Goal: Task Accomplishment & Management: Manage account settings

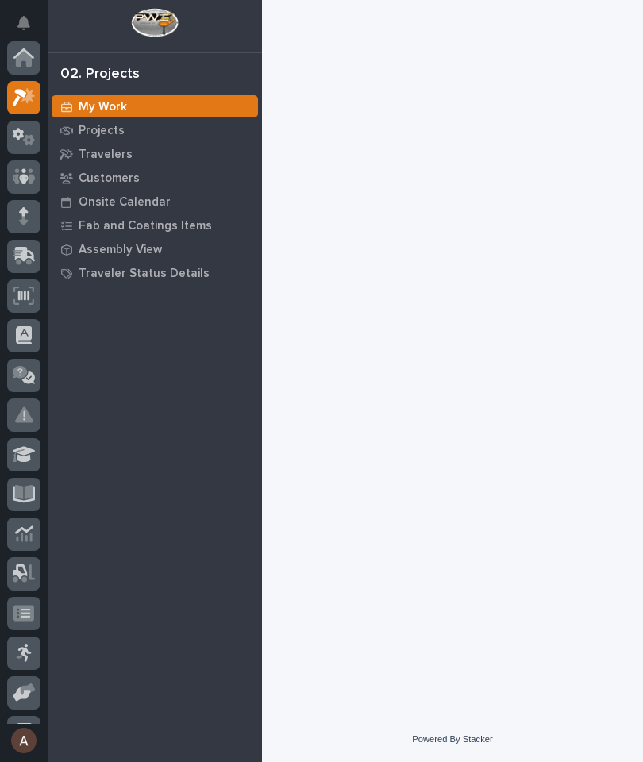
scroll to position [40, 0]
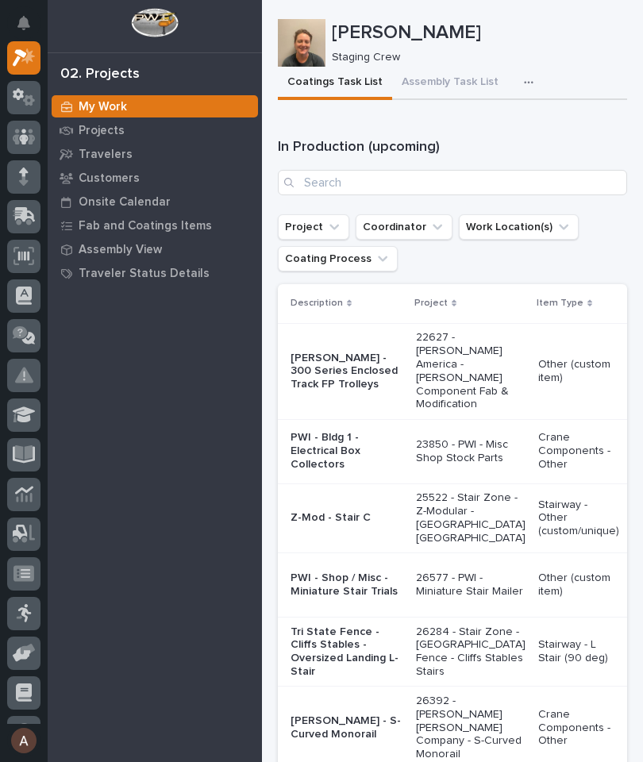
click at [21, 207] on icon at bounding box center [24, 216] width 23 height 18
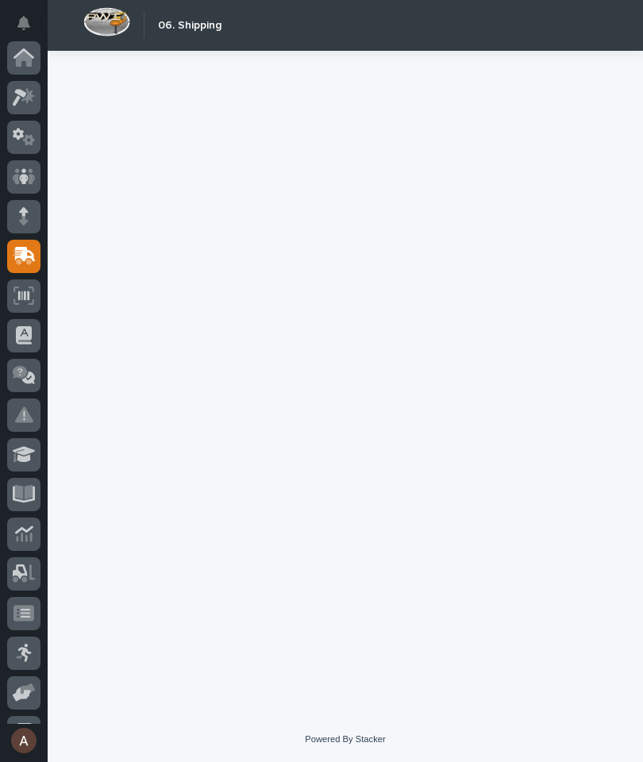
scroll to position [151, 0]
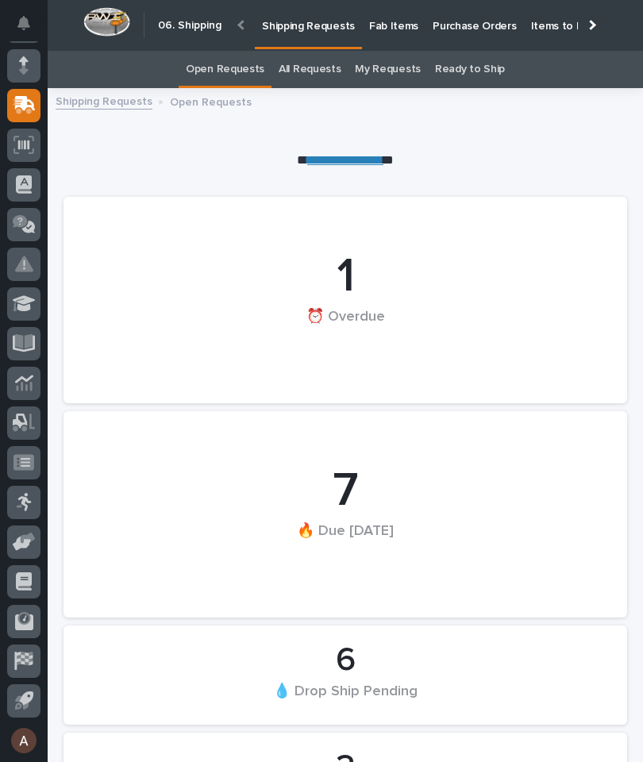
click at [394, 17] on p "Fab Items" at bounding box center [393, 16] width 49 height 33
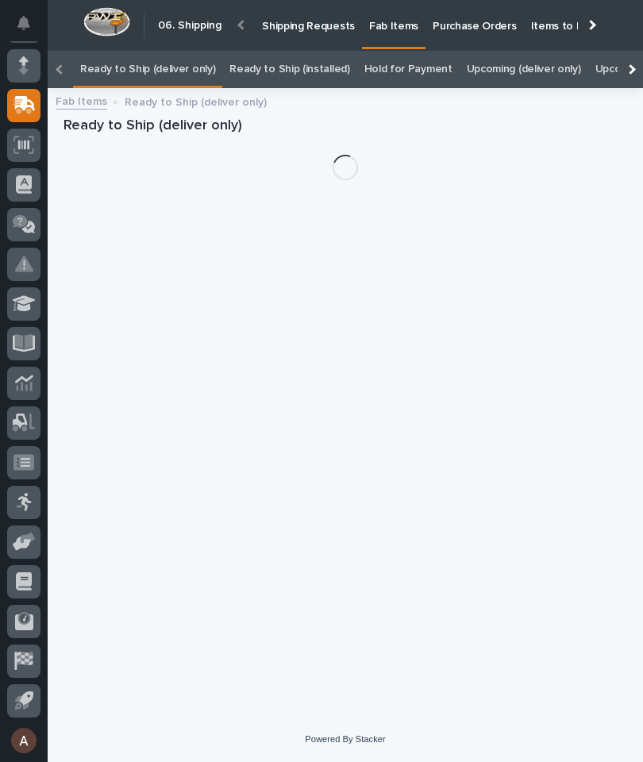
scroll to position [51, 0]
click at [639, 51] on div at bounding box center [630, 69] width 25 height 37
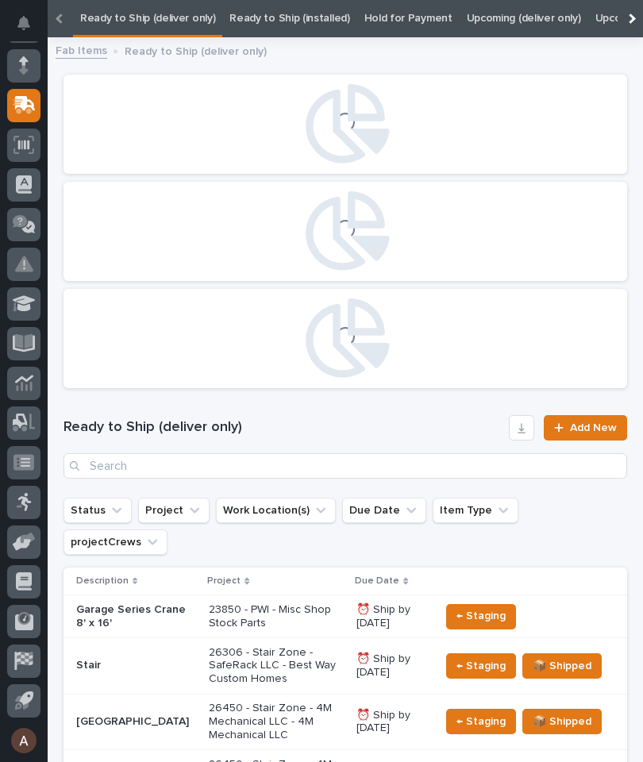
scroll to position [0, 0]
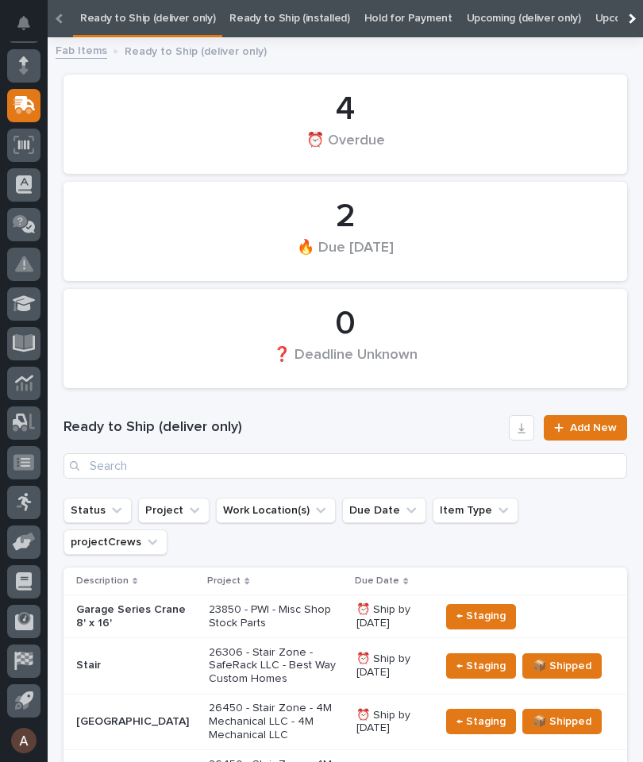
click at [623, 18] on div at bounding box center [630, 18] width 25 height 37
click at [492, 19] on link "All" at bounding box center [497, 18] width 11 height 37
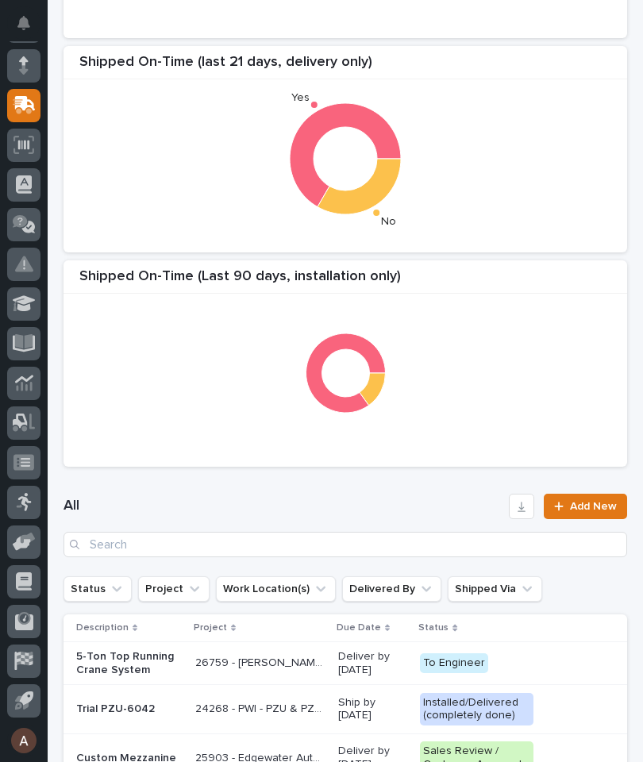
scroll to position [294, 0]
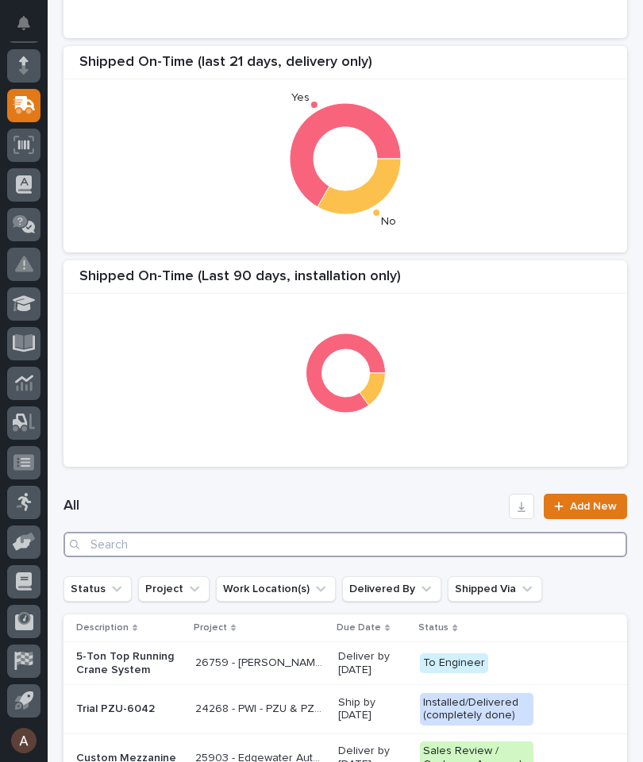
click at [347, 548] on input "Search" at bounding box center [346, 544] width 564 height 25
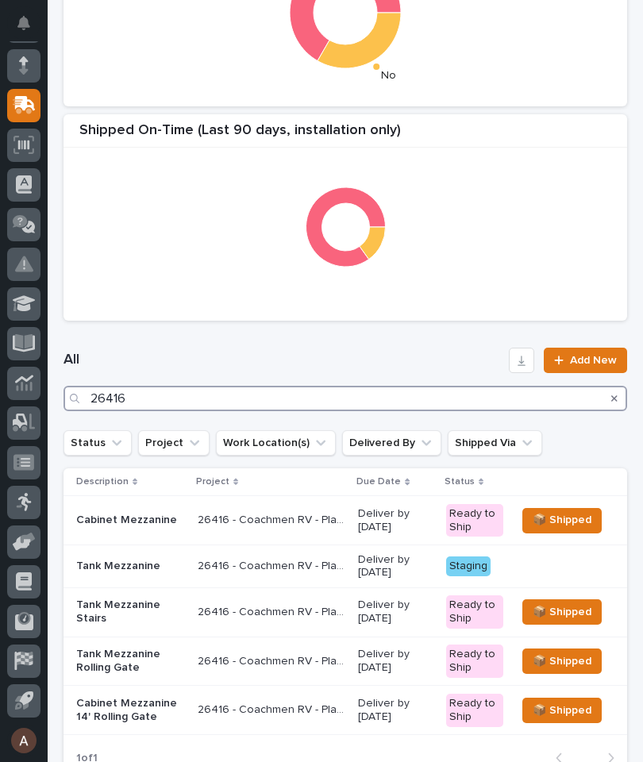
scroll to position [434, 0]
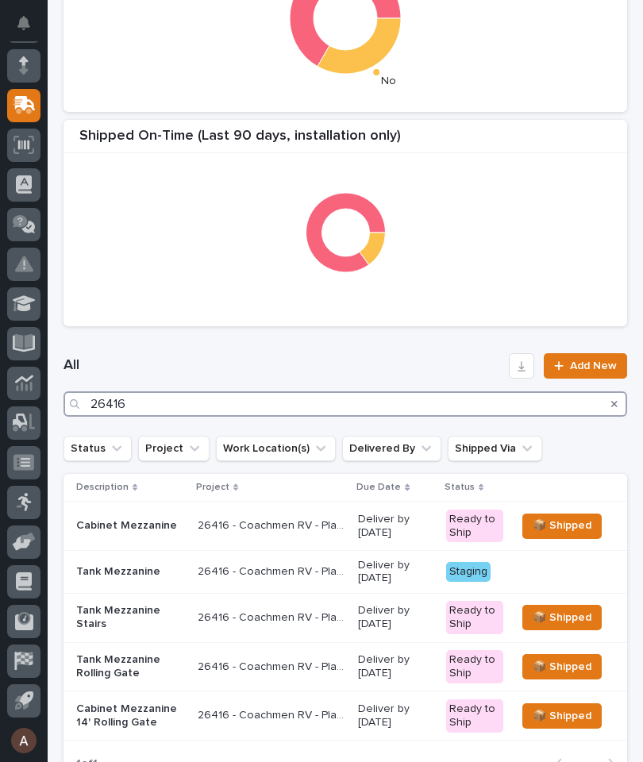
type input "26416"
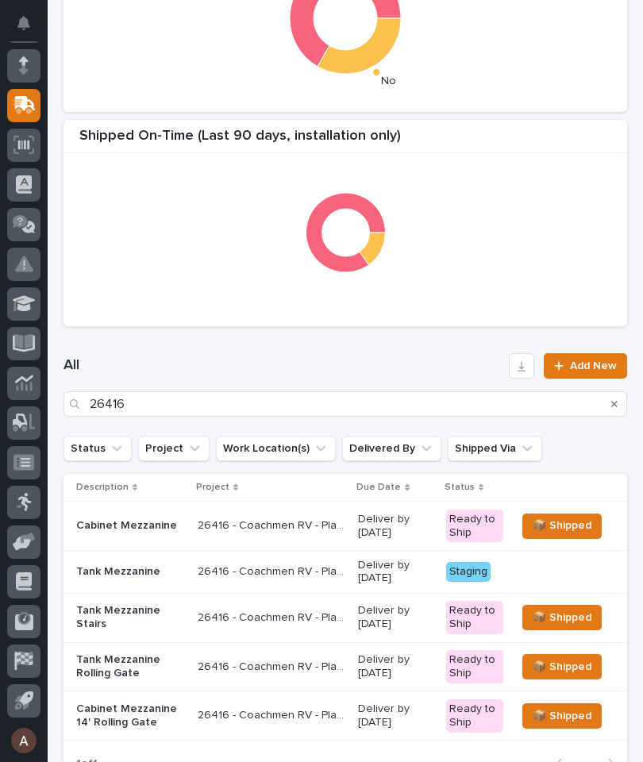
click at [419, 360] on h1 "All" at bounding box center [283, 366] width 439 height 19
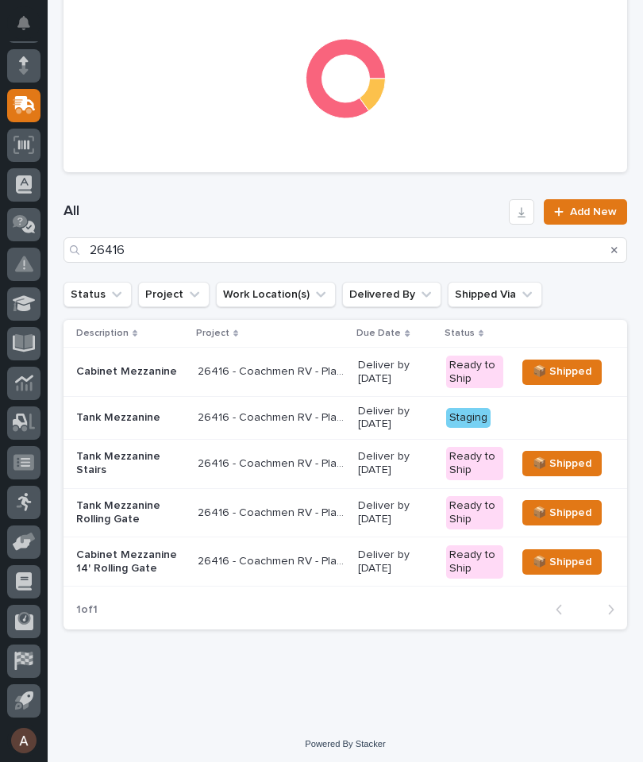
scroll to position [586, 0]
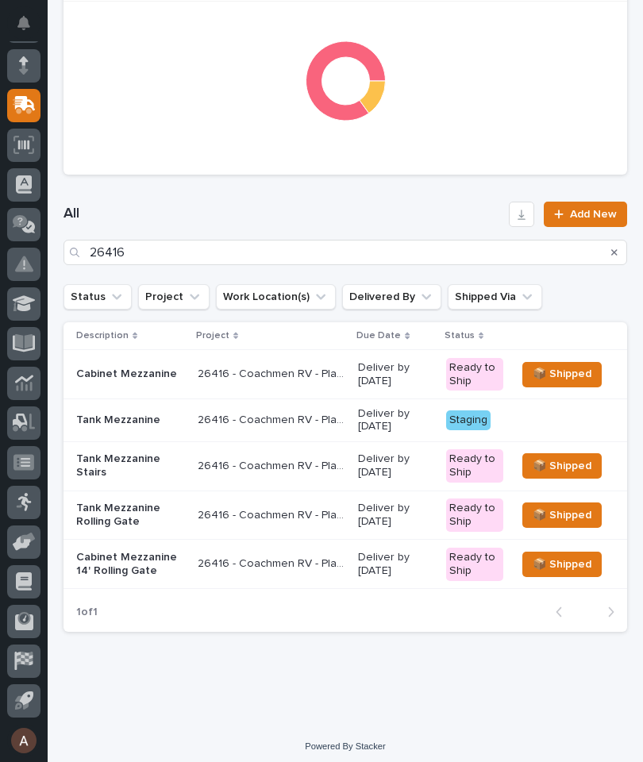
click at [127, 422] on p "Tank Mezzanine" at bounding box center [130, 420] width 109 height 13
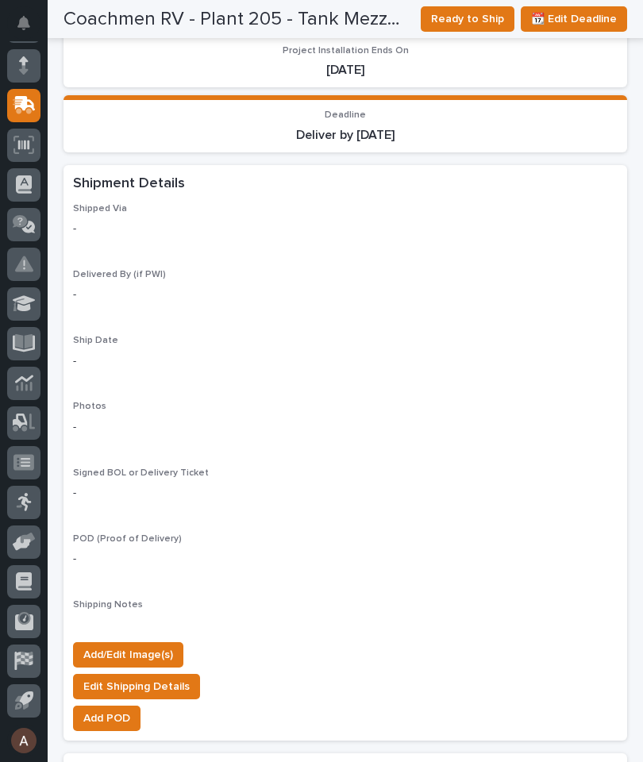
click at [160, 646] on span "Add/Edit Image(s)" at bounding box center [128, 655] width 90 height 19
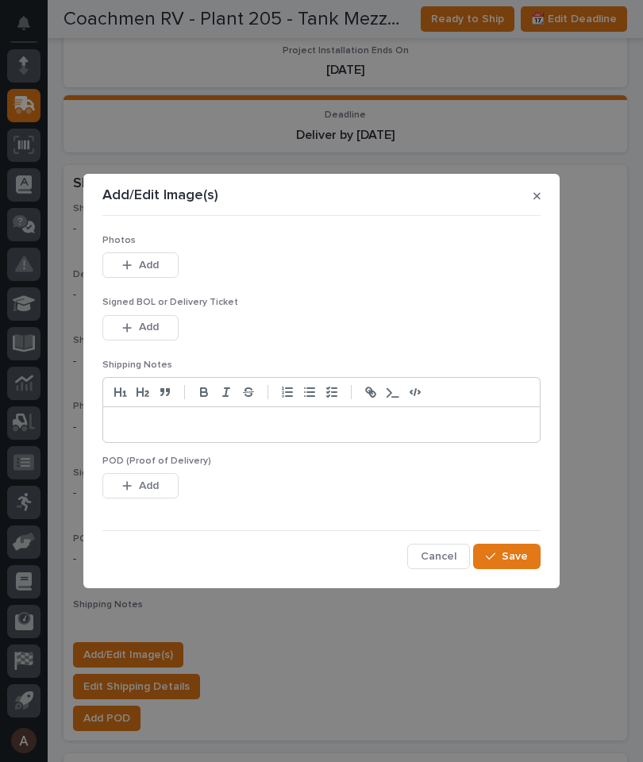
click at [172, 263] on button "Add" at bounding box center [140, 264] width 76 height 25
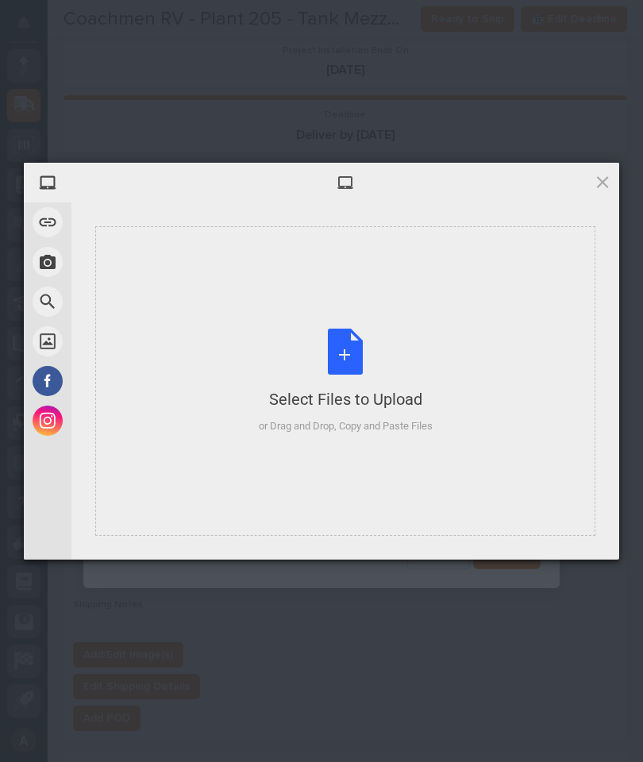
click at [432, 309] on div "Select Files to Upload or Drag and Drop, Copy and Paste Files" at bounding box center [345, 381] width 500 height 310
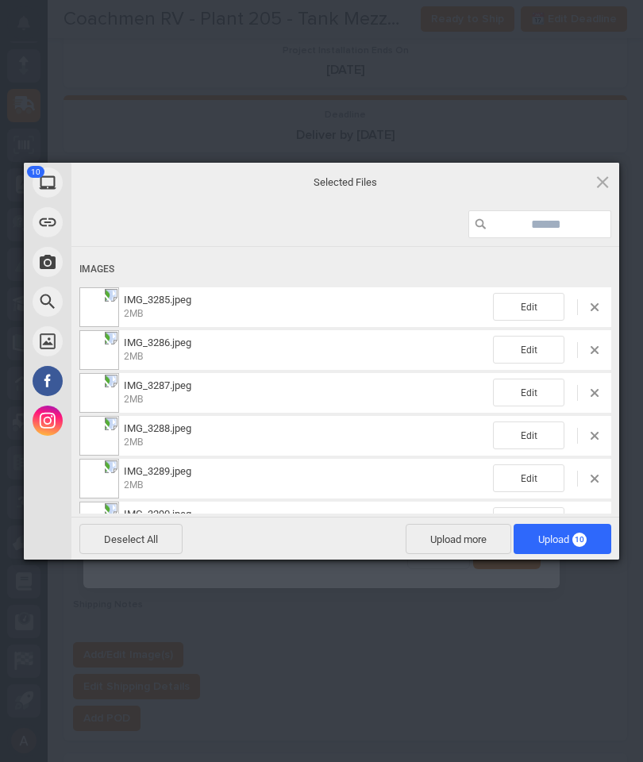
click at [569, 546] on span "Upload 10" at bounding box center [563, 539] width 98 height 30
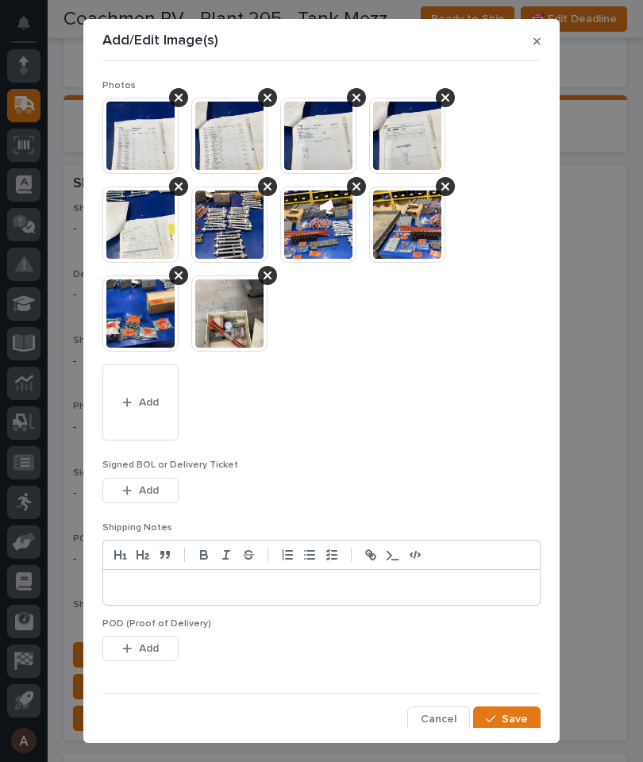
click at [529, 715] on button "Save" at bounding box center [506, 719] width 67 height 25
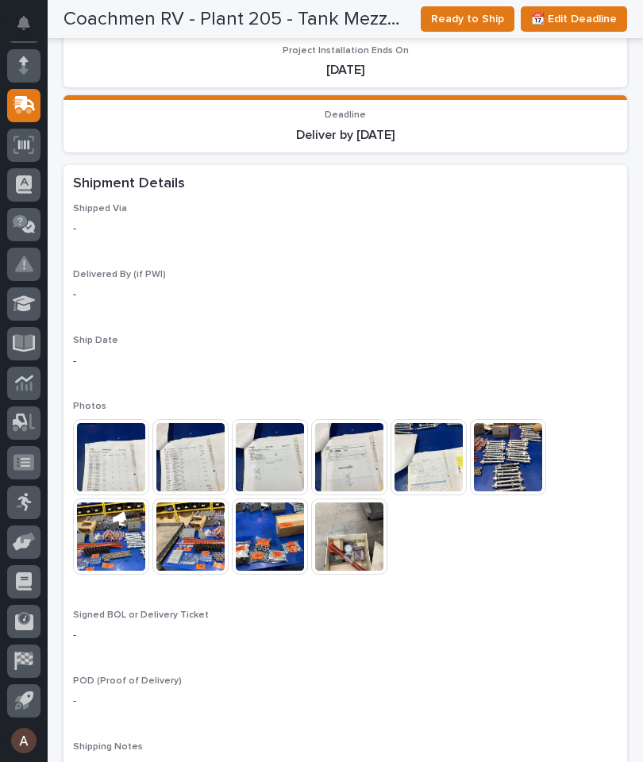
click at [481, 17] on span "Ready to Ship" at bounding box center [467, 19] width 73 height 19
